Goal: Task Accomplishment & Management: Use online tool/utility

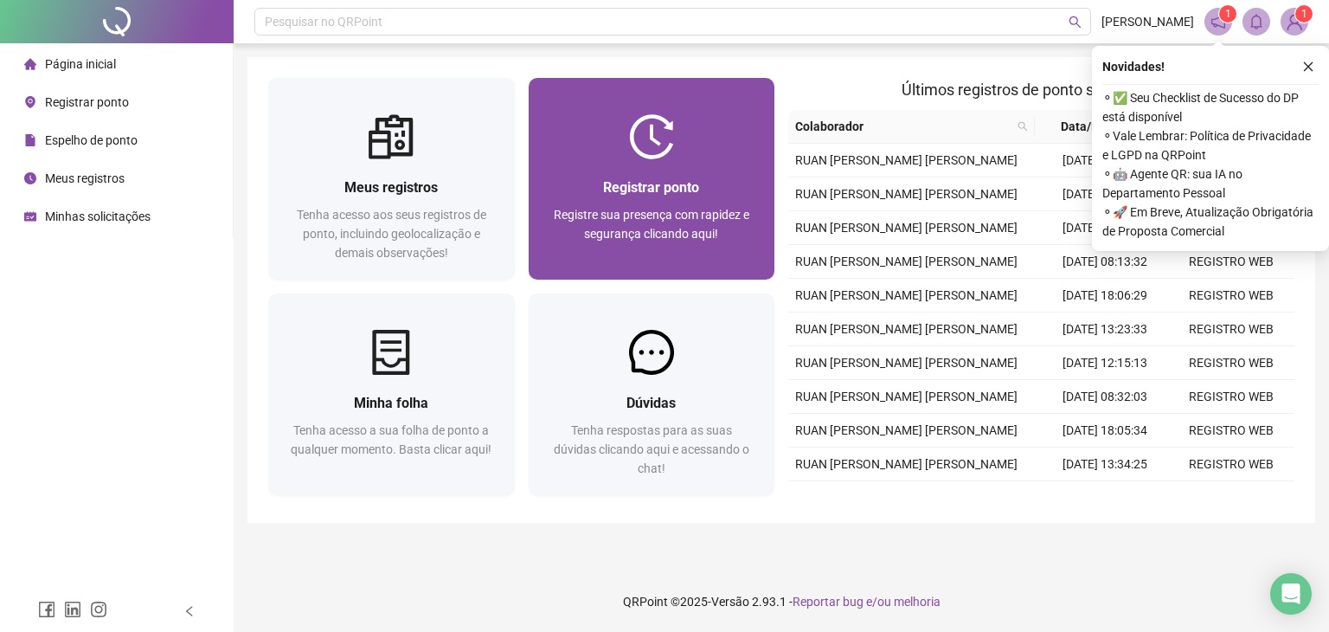
click at [614, 188] on span "Registrar ponto" at bounding box center [651, 187] width 96 height 16
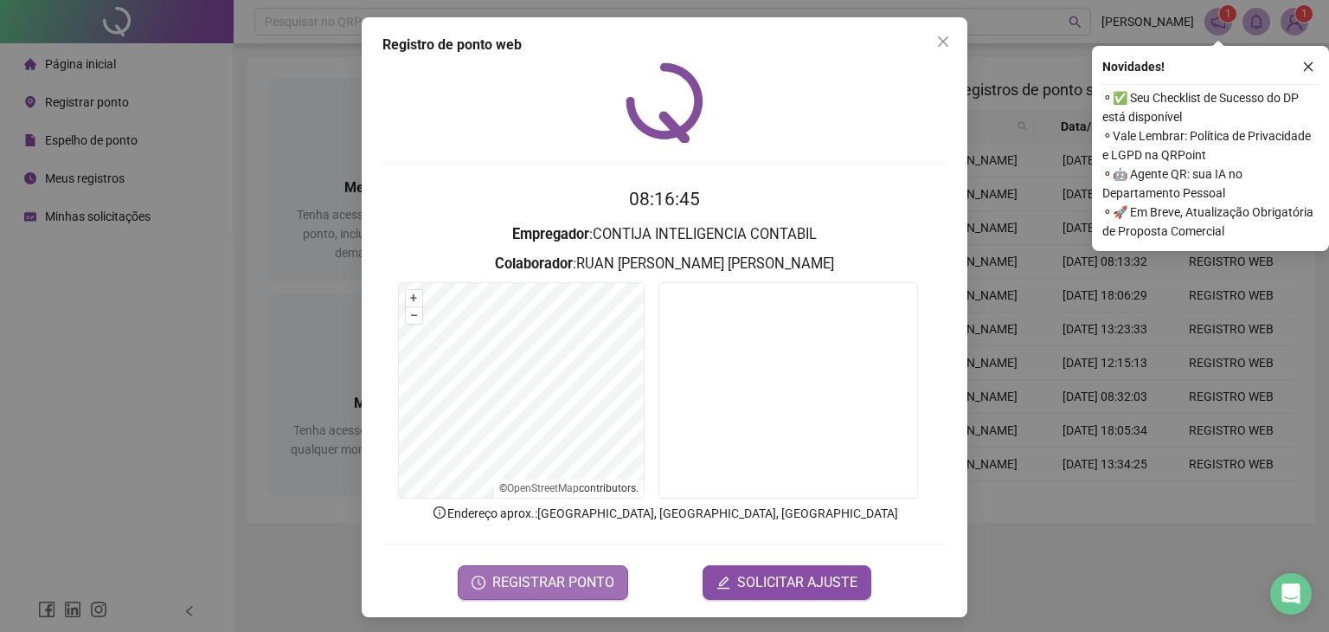
click at [575, 580] on span "REGISTRAR PONTO" at bounding box center [553, 582] width 122 height 21
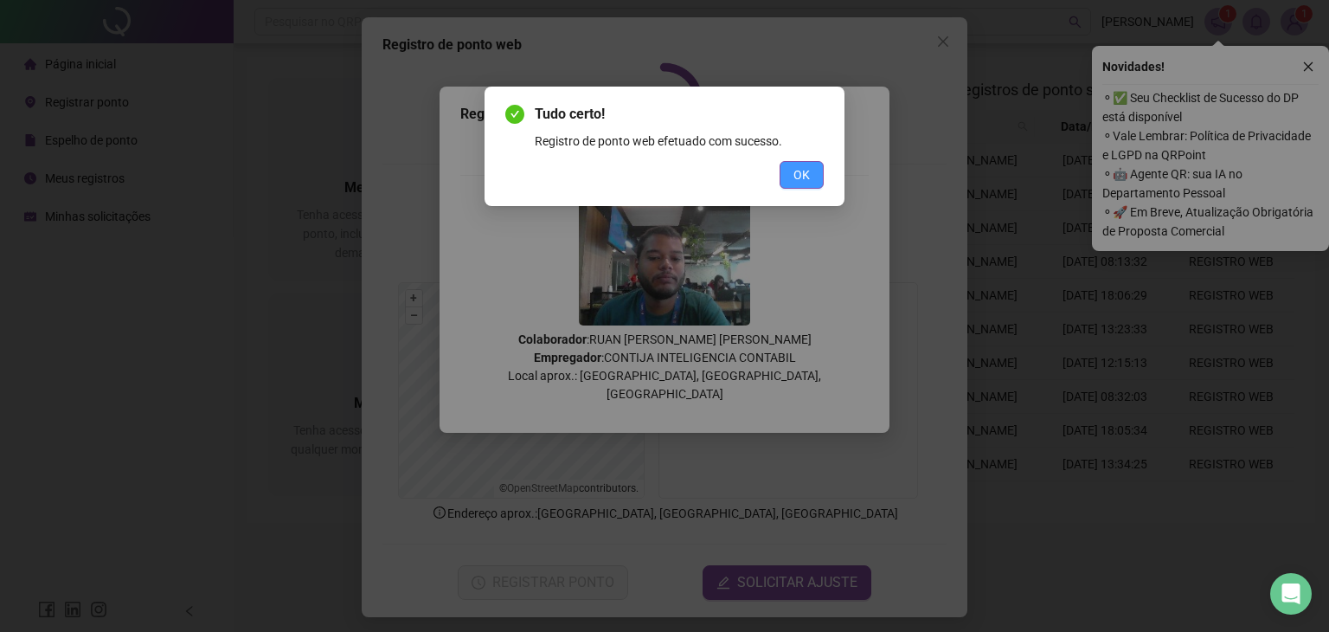
click at [810, 185] on button "OK" at bounding box center [802, 175] width 44 height 28
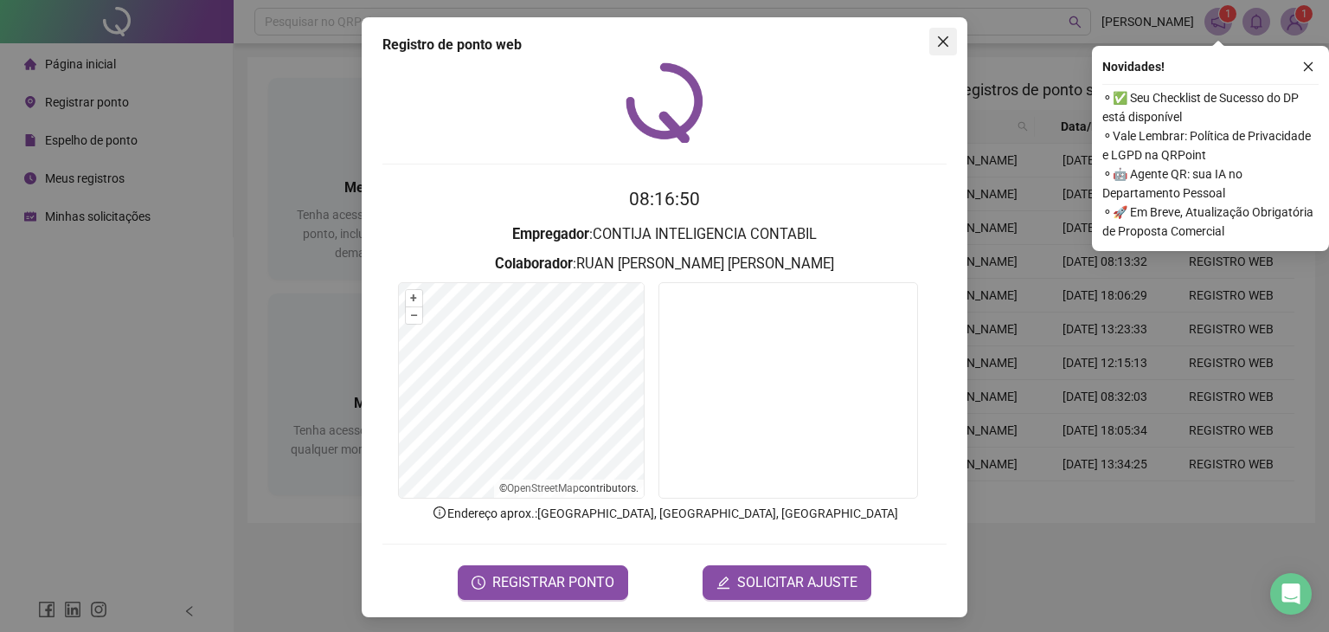
click at [937, 32] on button "Close" at bounding box center [943, 42] width 28 height 28
